Goal: Task Accomplishment & Management: Manage account settings

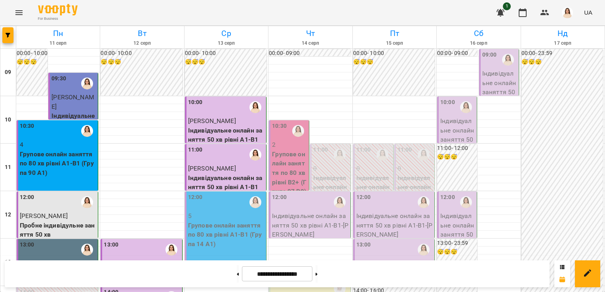
scroll to position [76, 0]
click at [224, 193] on div "12:00" at bounding box center [226, 202] width 76 height 18
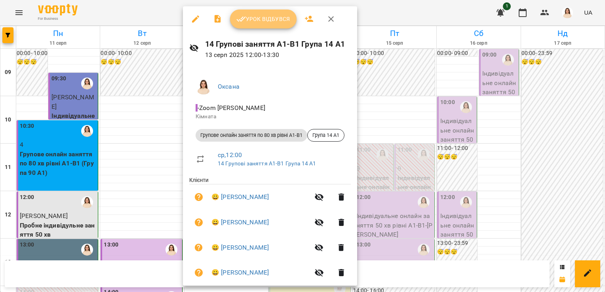
click at [273, 13] on button "Урок відбувся" at bounding box center [263, 18] width 66 height 19
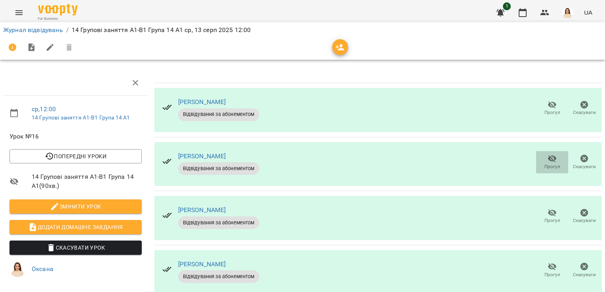
click at [547, 158] on icon "button" at bounding box center [551, 158] width 9 height 9
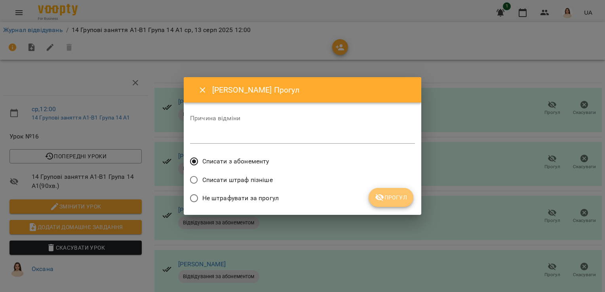
click at [400, 197] on span "Прогул" at bounding box center [391, 197] width 32 height 9
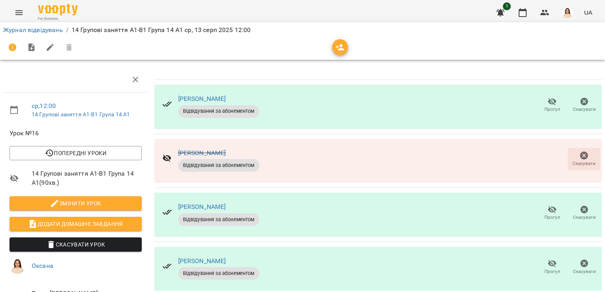
scroll to position [86, 0]
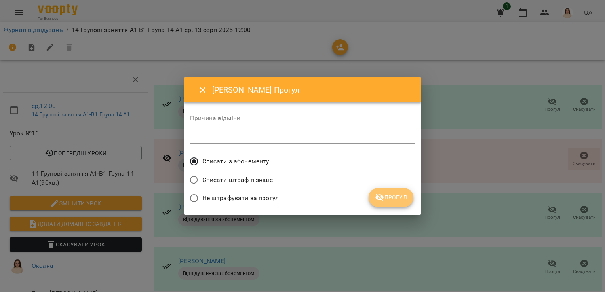
click at [391, 196] on span "Прогул" at bounding box center [391, 197] width 32 height 9
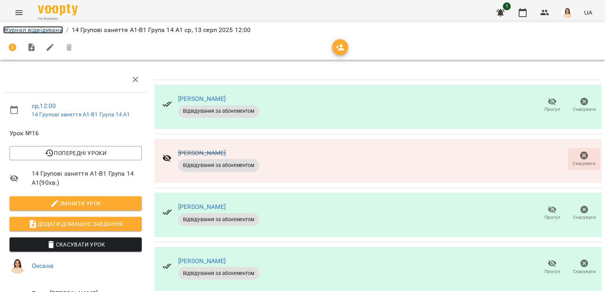
click at [24, 27] on link "Журнал відвідувань" at bounding box center [33, 30] width 60 height 8
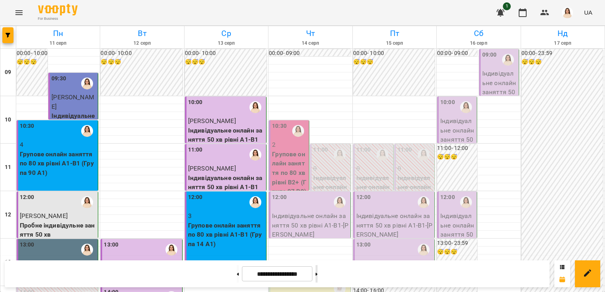
click at [317, 273] on icon at bounding box center [316, 274] width 2 height 3
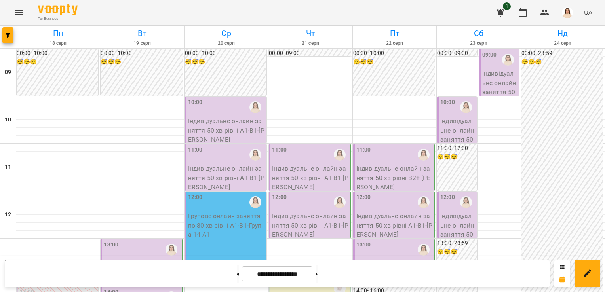
scroll to position [457, 0]
click at [317, 274] on button at bounding box center [316, 273] width 2 height 17
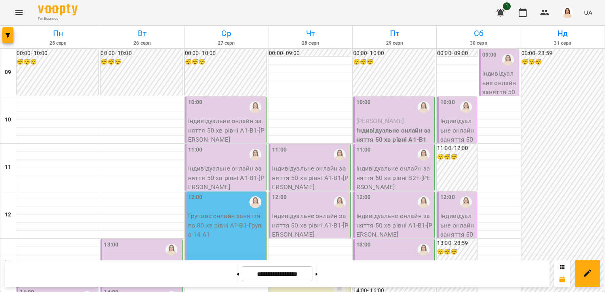
scroll to position [27, 0]
click at [237, 276] on button at bounding box center [238, 273] width 2 height 17
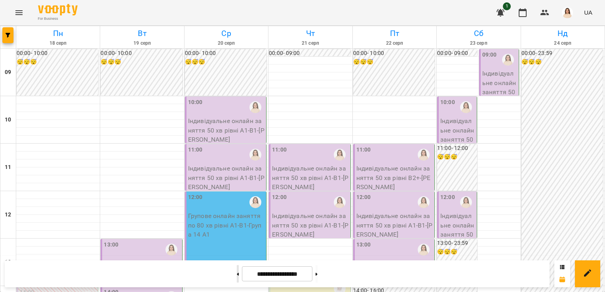
click at [237, 276] on button at bounding box center [238, 273] width 2 height 17
type input "**********"
